Goal: Task Accomplishment & Management: Manage account settings

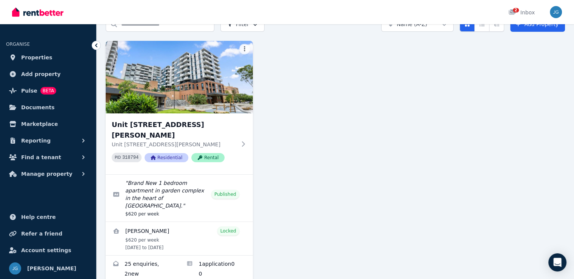
scroll to position [40, 0]
click at [46, 157] on span "Find a tenant" at bounding box center [41, 156] width 40 height 9
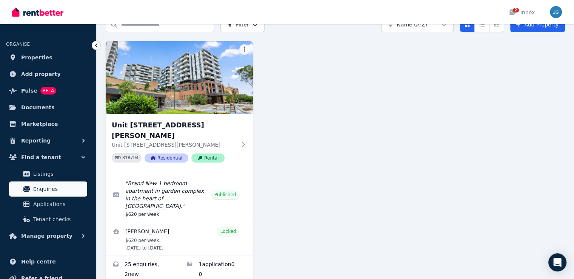
click at [47, 194] on link "Enquiries" at bounding box center [48, 188] width 78 height 15
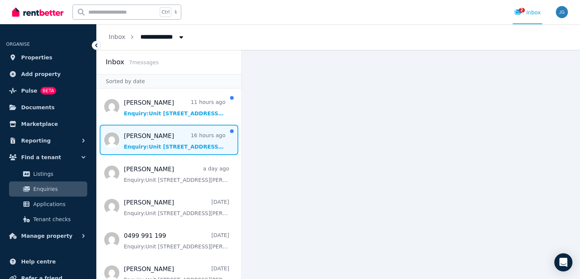
click at [173, 138] on span "Message list" at bounding box center [169, 140] width 145 height 30
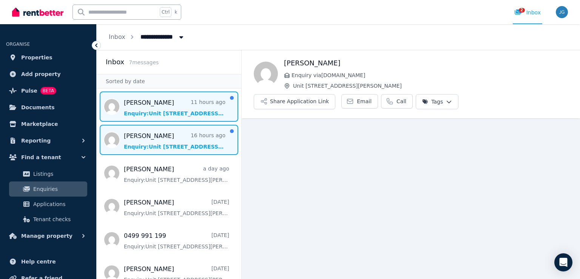
click at [188, 109] on span "Message list" at bounding box center [169, 106] width 145 height 30
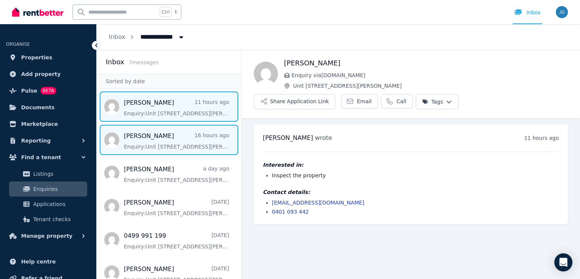
click at [185, 133] on span "Message list" at bounding box center [169, 140] width 145 height 30
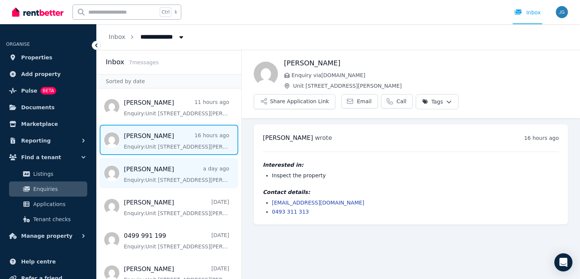
scroll to position [45, 0]
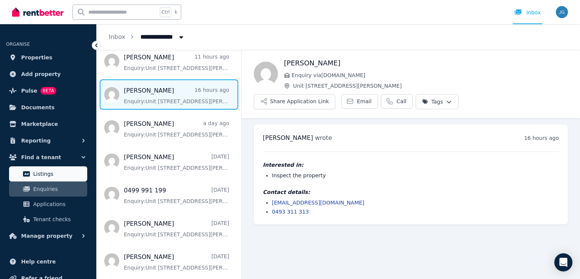
click at [56, 174] on span "Listings" at bounding box center [58, 173] width 51 height 9
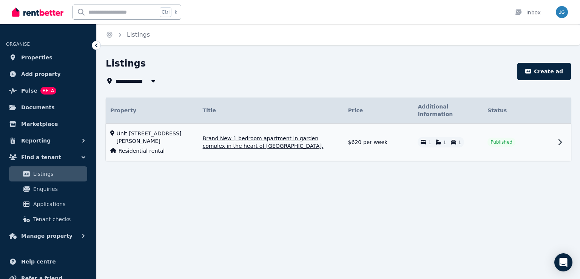
click at [539, 139] on td "Published" at bounding box center [518, 141] width 70 height 37
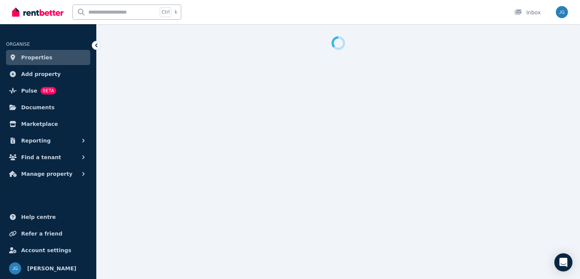
select select "**********"
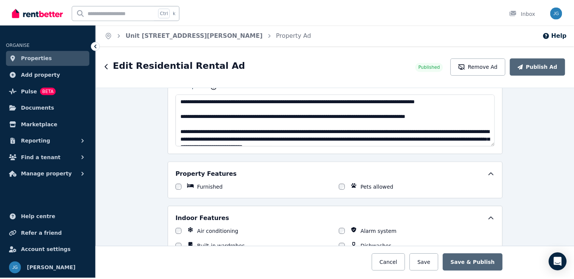
scroll to position [577, 0]
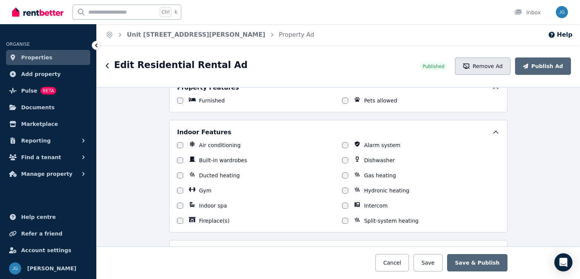
click at [494, 63] on button "Remove Ad" at bounding box center [482, 65] width 55 height 17
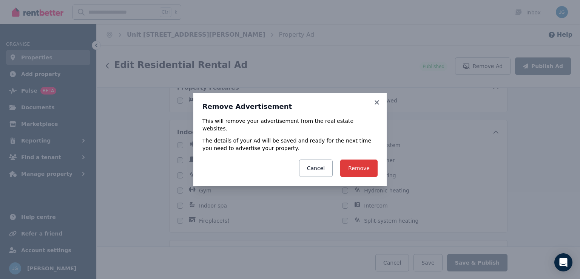
click at [357, 161] on button "Remove" at bounding box center [358, 167] width 37 height 17
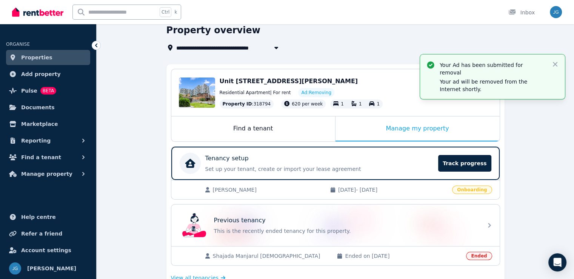
scroll to position [33, 0]
click at [303, 190] on span "[PERSON_NAME]" at bounding box center [267, 190] width 109 height 8
click at [458, 166] on span "Track progress" at bounding box center [464, 163] width 53 height 17
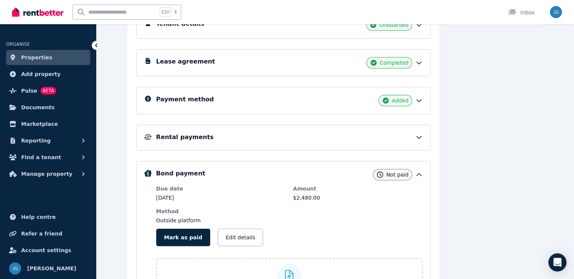
scroll to position [134, 0]
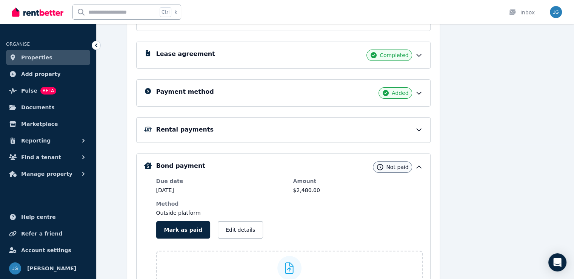
click at [419, 130] on div "Rental payments" at bounding box center [289, 129] width 266 height 9
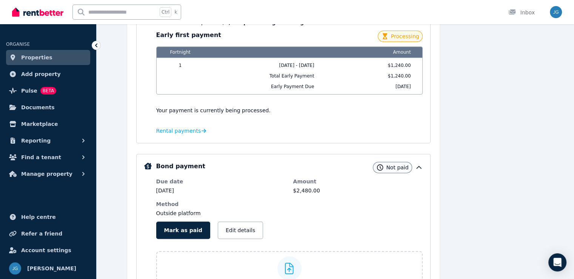
scroll to position [254, 0]
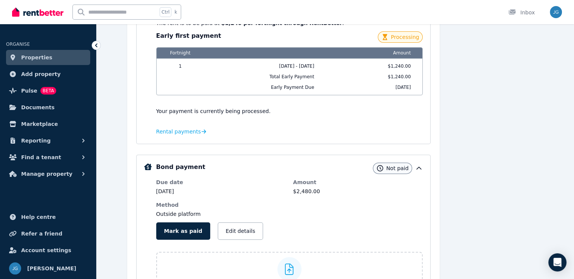
click at [423, 166] on div "Bond payment Not paid" at bounding box center [289, 167] width 266 height 11
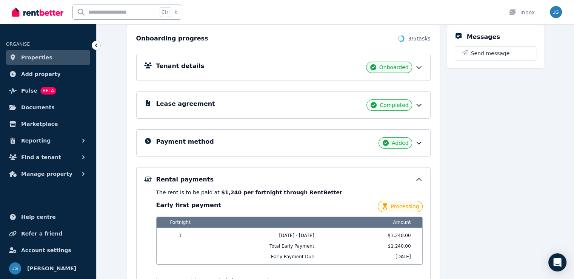
scroll to position [87, 0]
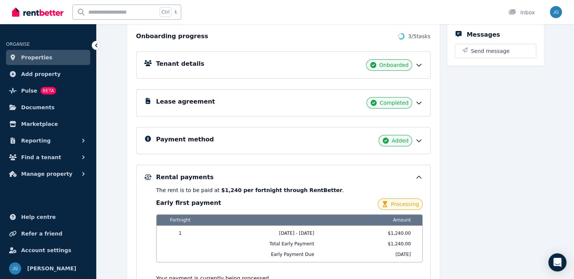
click at [423, 137] on icon at bounding box center [419, 141] width 8 height 8
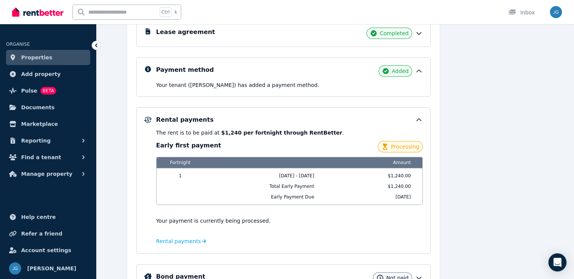
scroll to position [202, 0]
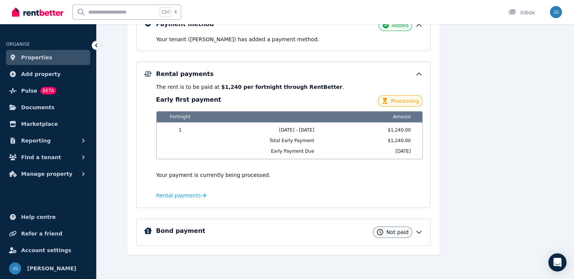
click at [421, 231] on icon at bounding box center [419, 232] width 5 height 2
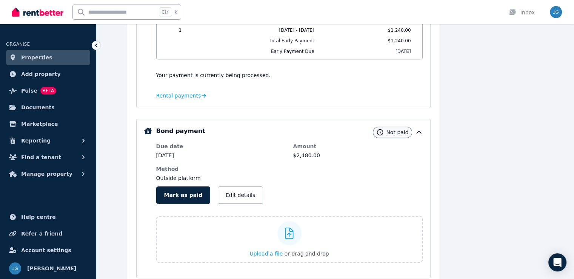
scroll to position [334, 0]
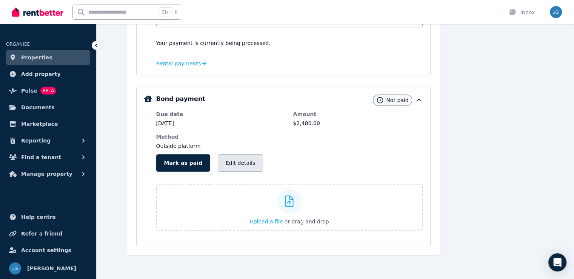
click at [234, 163] on button "Edit details" at bounding box center [240, 162] width 45 height 17
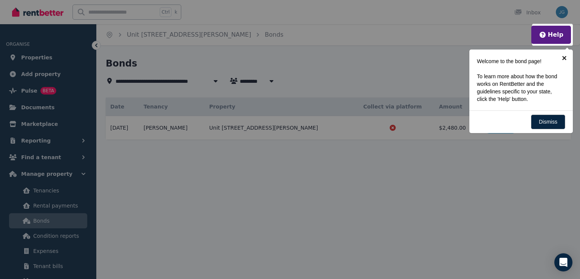
click at [565, 56] on link "×" at bounding box center [564, 57] width 17 height 17
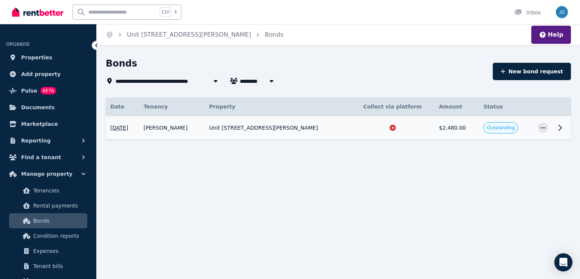
click at [561, 129] on icon at bounding box center [559, 127] width 9 height 9
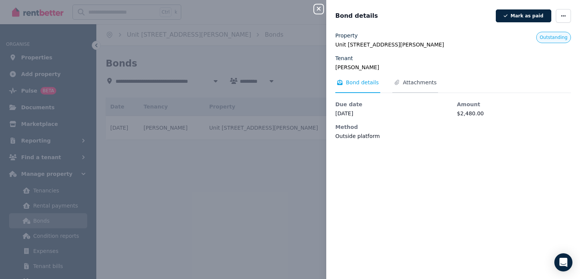
click at [406, 88] on span "Attachments" at bounding box center [415, 86] width 46 height 14
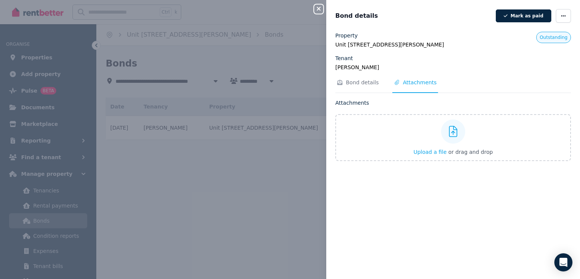
click at [239, 215] on div "Close panel Bond details Mark as paid Property [STREET_ADDRESS][PERSON_NAME] Te…" at bounding box center [290, 139] width 580 height 279
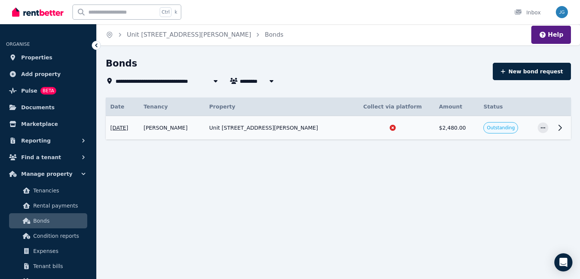
click at [389, 131] on icon at bounding box center [393, 128] width 8 height 8
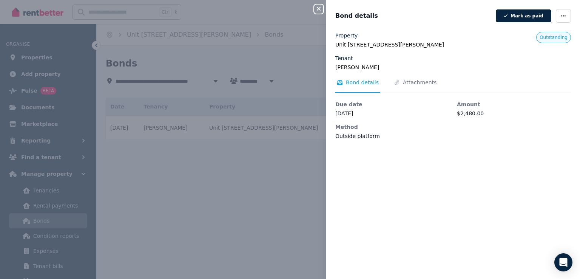
click at [236, 230] on div "Close panel Bond details Mark as paid Property [STREET_ADDRESS][PERSON_NAME] Te…" at bounding box center [290, 139] width 580 height 279
